Goal: Transaction & Acquisition: Subscribe to service/newsletter

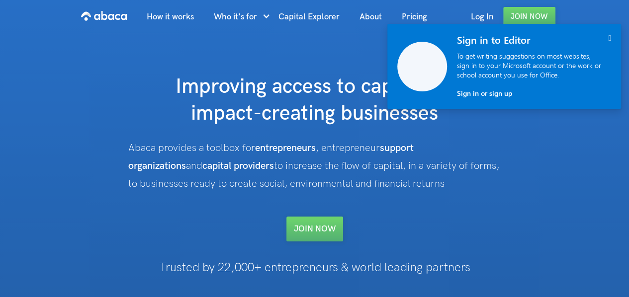
click at [611, 35] on div " Sign in to Editor To get writing suggestions on most websites, sign in to you…" at bounding box center [534, 66] width 174 height 85
click at [608, 39] on icon "" at bounding box center [609, 38] width 3 height 8
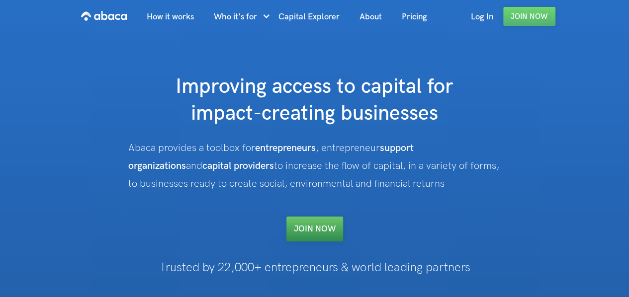
click at [305, 229] on link "Join NOW" at bounding box center [314, 229] width 57 height 25
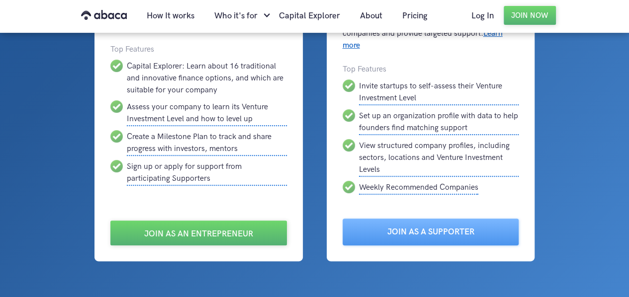
scroll to position [143, 0]
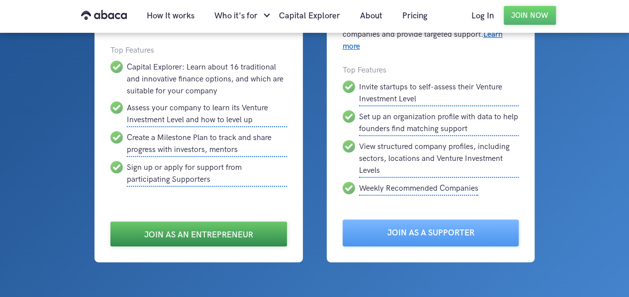
click at [172, 239] on link "Join as an Entrepreneur" at bounding box center [198, 234] width 176 height 25
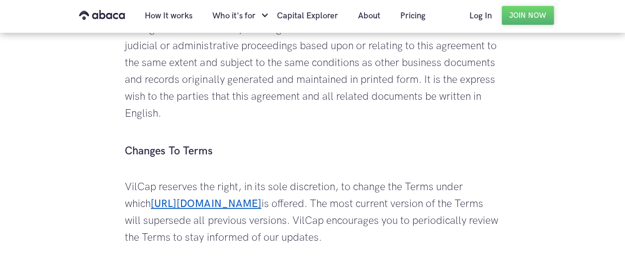
scroll to position [3179, 0]
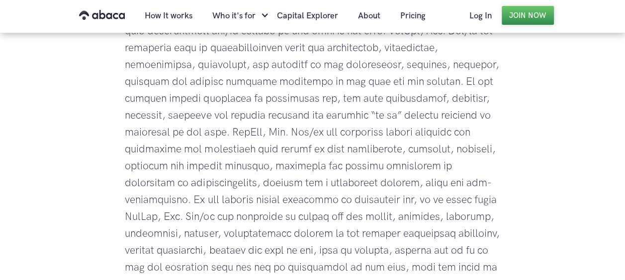
scroll to position [2294, 0]
click at [525, 15] on link "Join Now" at bounding box center [528, 15] width 52 height 19
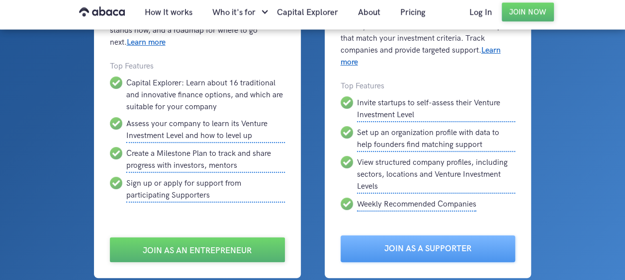
scroll to position [133, 0]
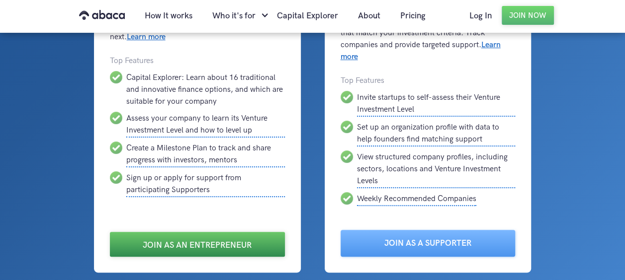
click at [188, 242] on link "Join as an Entrepreneur" at bounding box center [197, 244] width 175 height 25
